Goal: Information Seeking & Learning: Learn about a topic

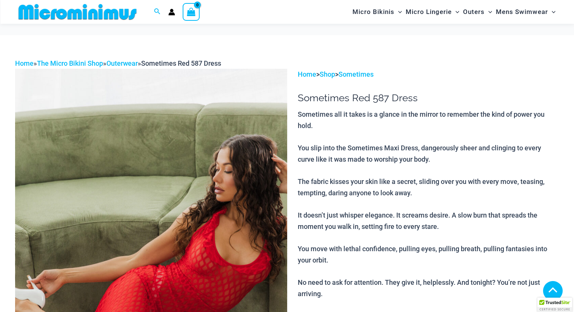
scroll to position [375, 0]
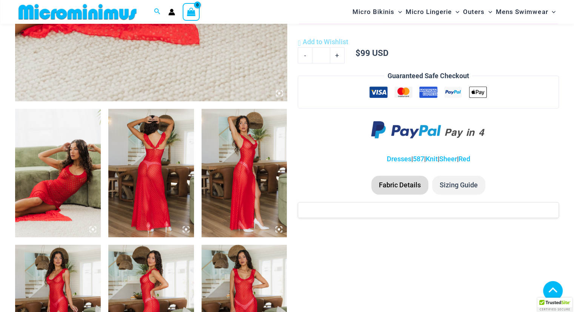
click at [62, 169] on img at bounding box center [58, 173] width 86 height 128
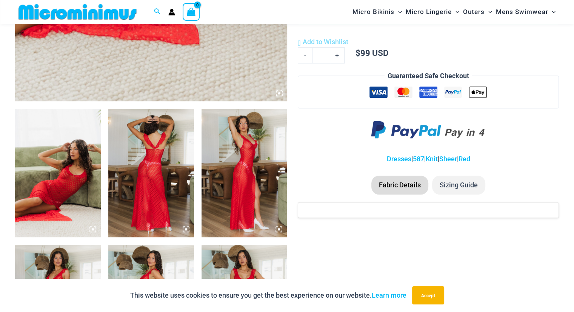
click at [66, 171] on img at bounding box center [58, 173] width 86 height 128
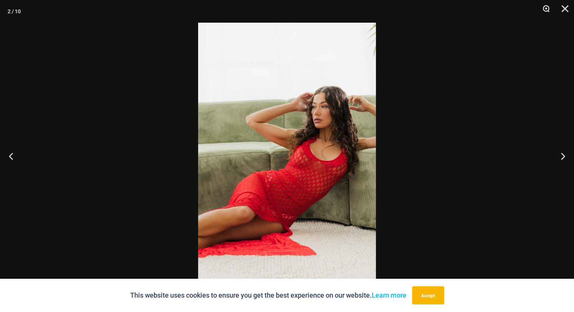
click at [544, 9] on button "Zoom" at bounding box center [543, 11] width 19 height 23
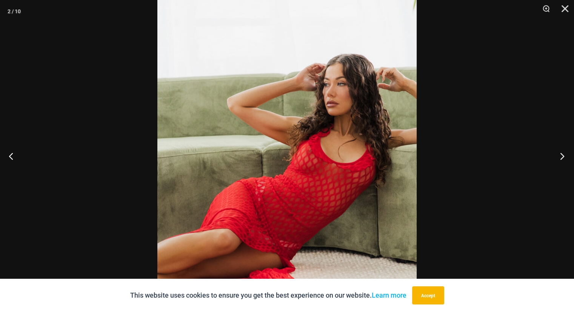
click at [561, 153] on button "Next" at bounding box center [560, 156] width 28 height 38
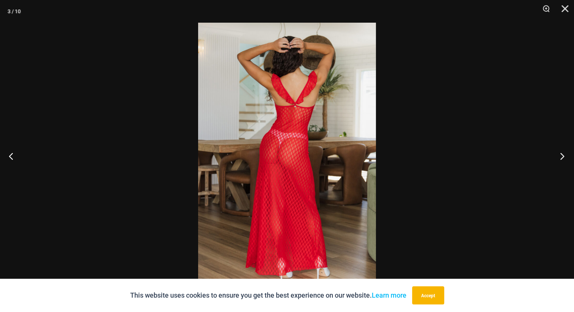
click at [561, 154] on button "Next" at bounding box center [560, 156] width 28 height 38
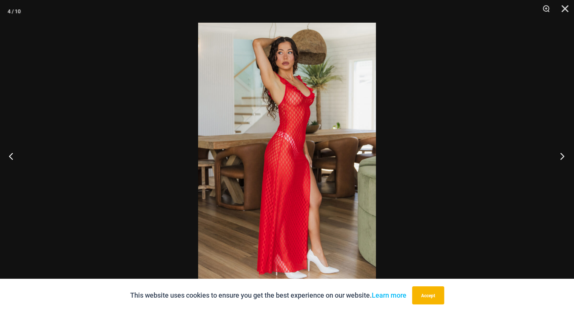
click at [560, 154] on button "Next" at bounding box center [560, 156] width 28 height 38
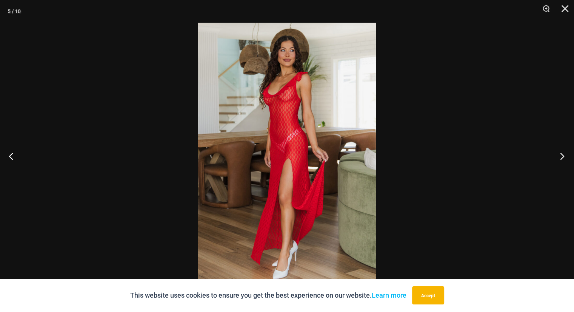
click at [560, 154] on button "Next" at bounding box center [560, 156] width 28 height 38
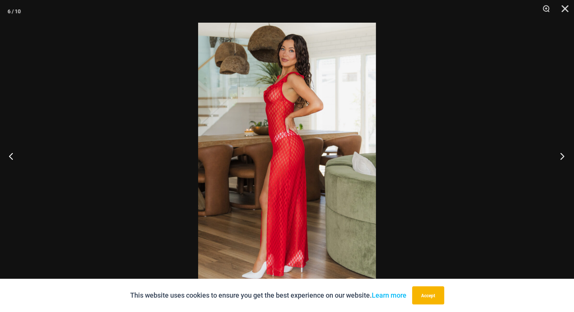
click at [560, 154] on button "Next" at bounding box center [560, 156] width 28 height 38
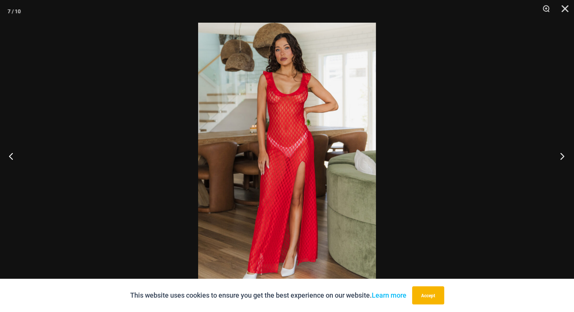
click at [560, 154] on button "Next" at bounding box center [560, 156] width 28 height 38
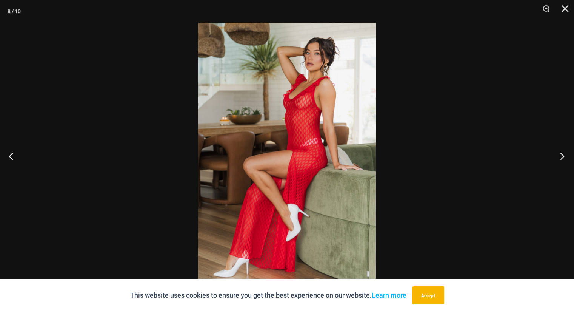
click at [560, 154] on button "Next" at bounding box center [560, 156] width 28 height 38
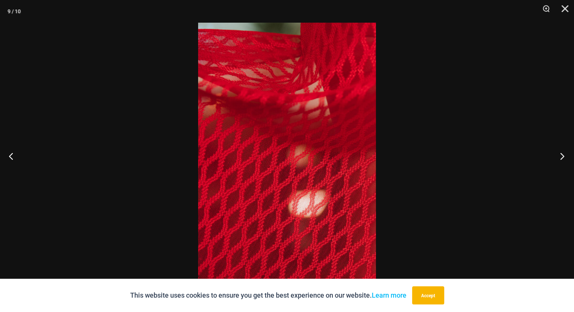
click at [560, 154] on button "Next" at bounding box center [560, 156] width 28 height 38
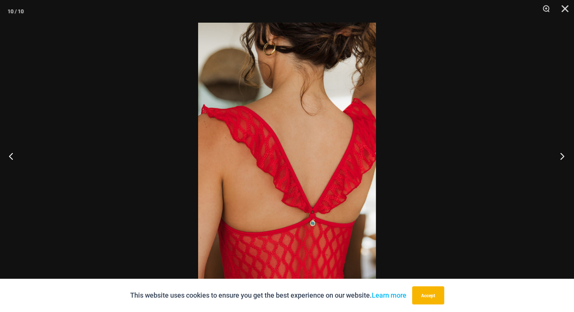
click at [560, 154] on button "Next" at bounding box center [560, 156] width 28 height 38
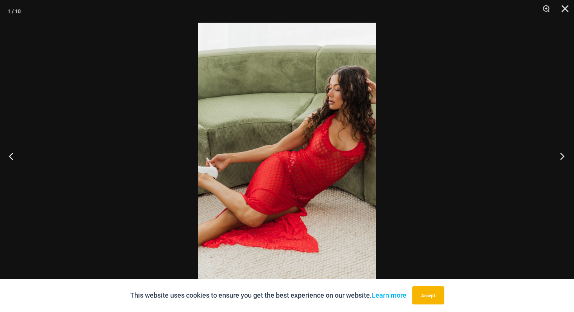
click at [560, 154] on button "Next" at bounding box center [560, 156] width 28 height 38
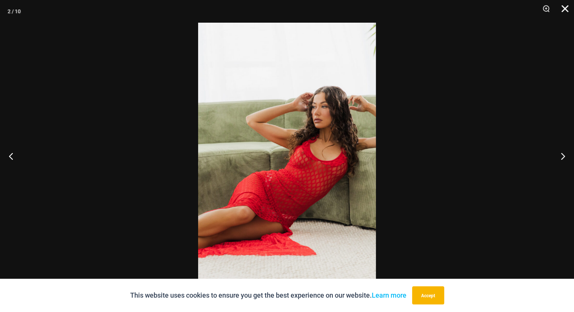
click at [564, 11] on button "Close" at bounding box center [562, 11] width 19 height 23
